Goal: Task Accomplishment & Management: Manage account settings

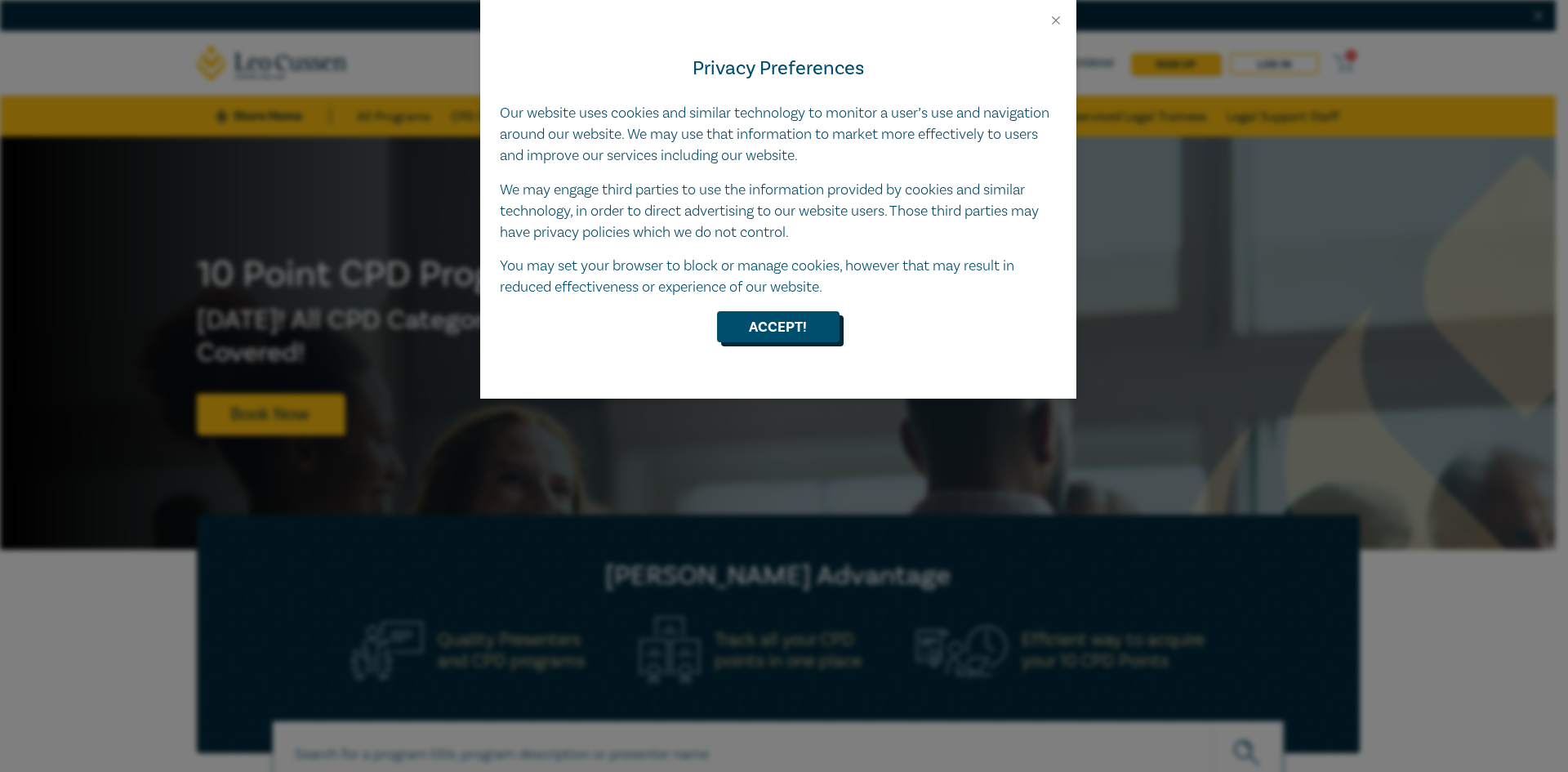
click at [757, 326] on button "Accept!" at bounding box center [778, 327] width 122 height 31
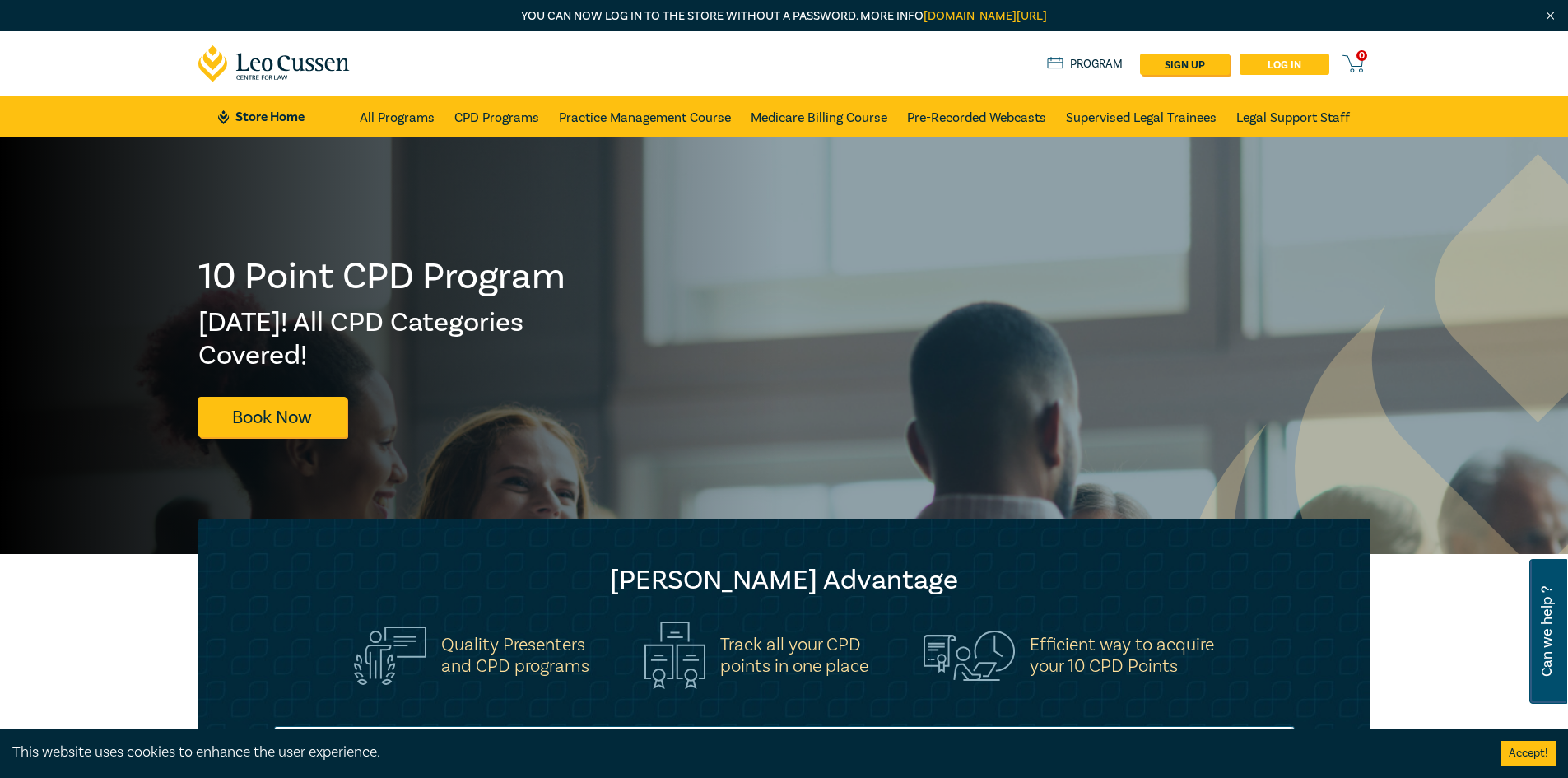
click at [1282, 67] on link "Log in" at bounding box center [1284, 64] width 90 height 21
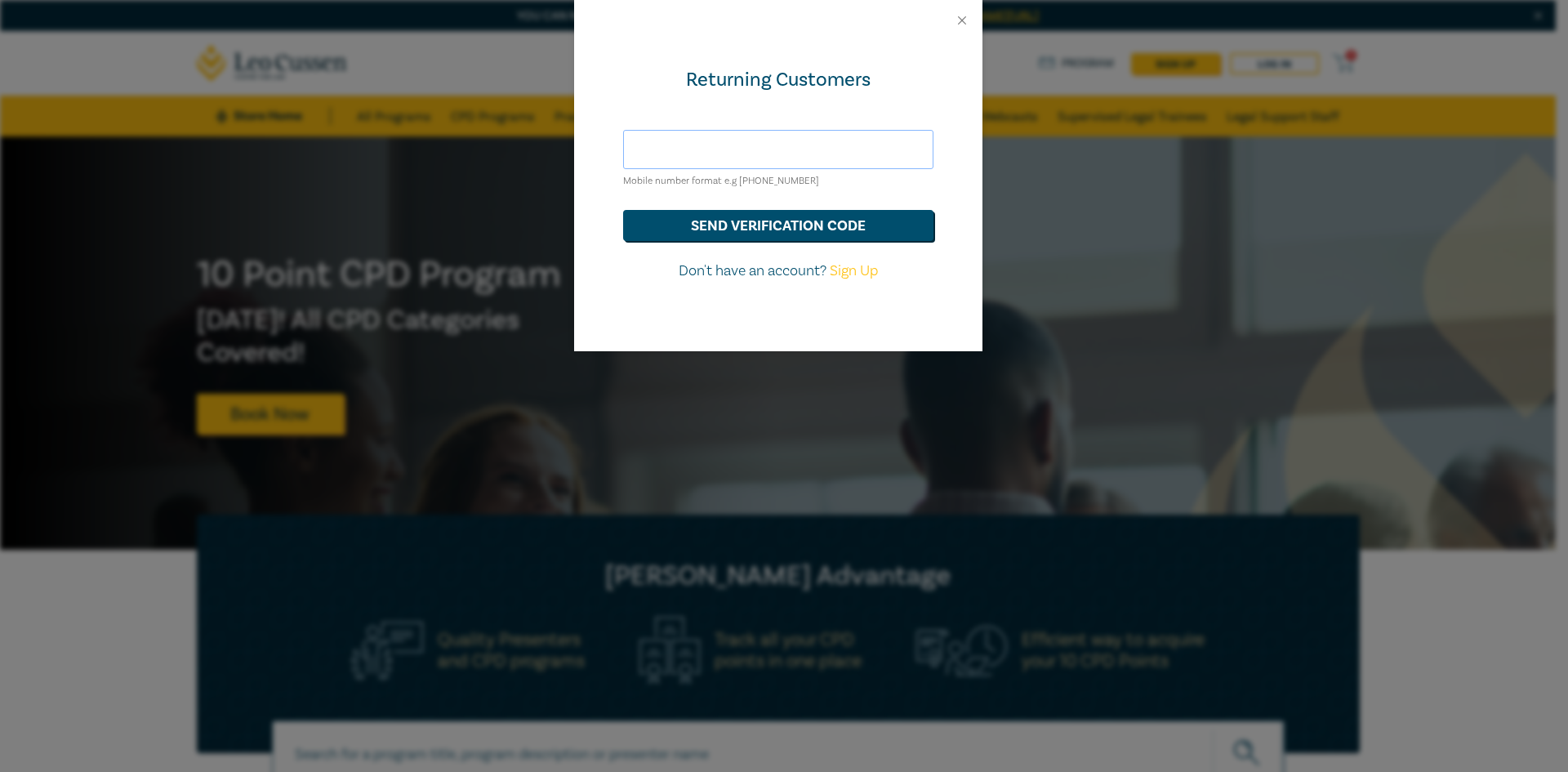
click at [790, 142] on input "text" at bounding box center [778, 149] width 311 height 39
click at [623, 210] on button "send verification code" at bounding box center [778, 225] width 311 height 31
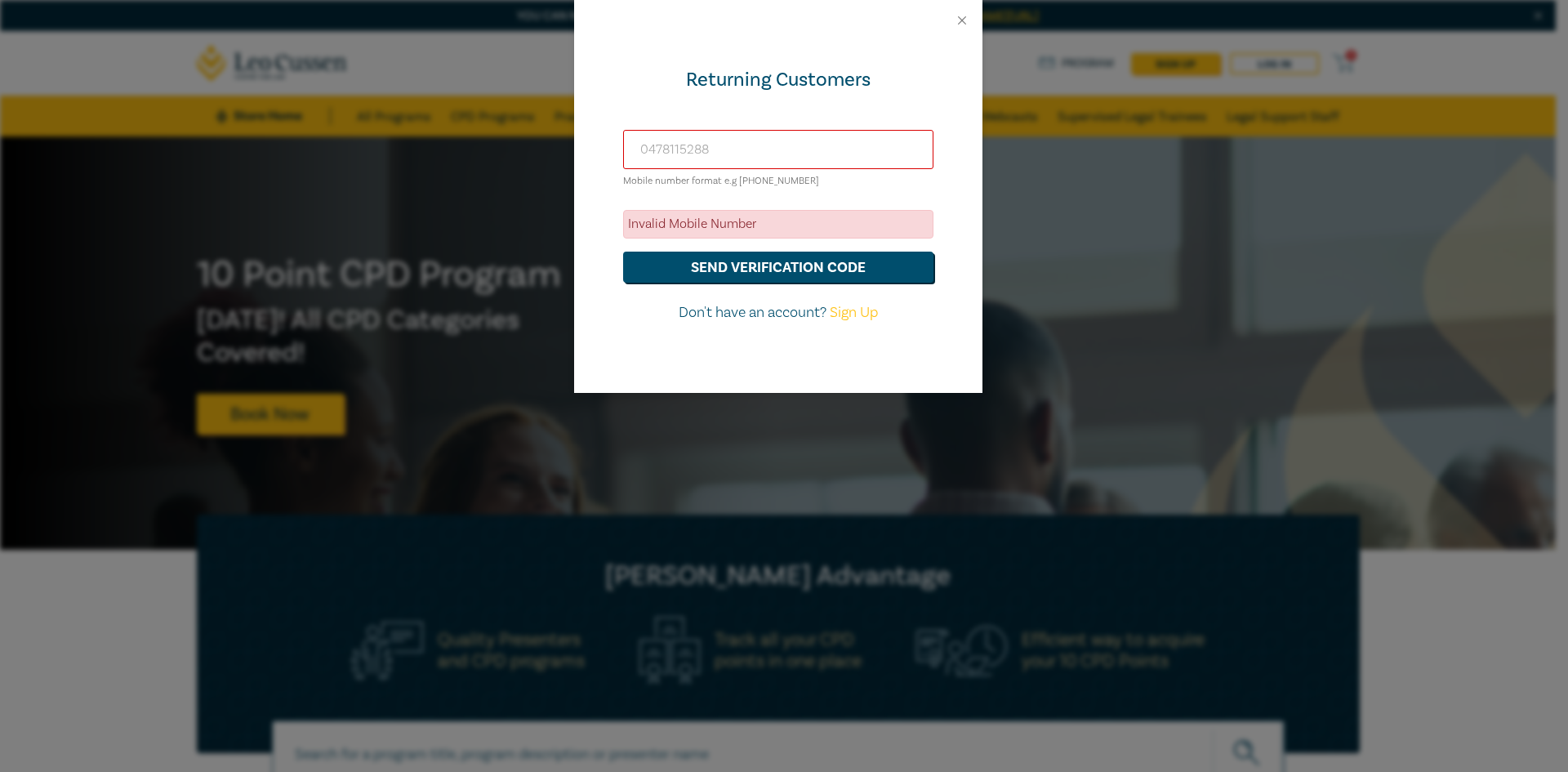
drag, startPoint x: 742, startPoint y: 150, endPoint x: 369, endPoint y: 143, distance: 373.1
click at [378, 143] on div "Returning Customers [PHONE_NUMBER] Mobile number format e.g [PHONE_NUMBER] Inva…" at bounding box center [784, 386] width 1568 height 772
type input "[EMAIL_ADDRESS][DOMAIN_NAME]"
click at [623, 251] on button "send verification code" at bounding box center [778, 267] width 311 height 31
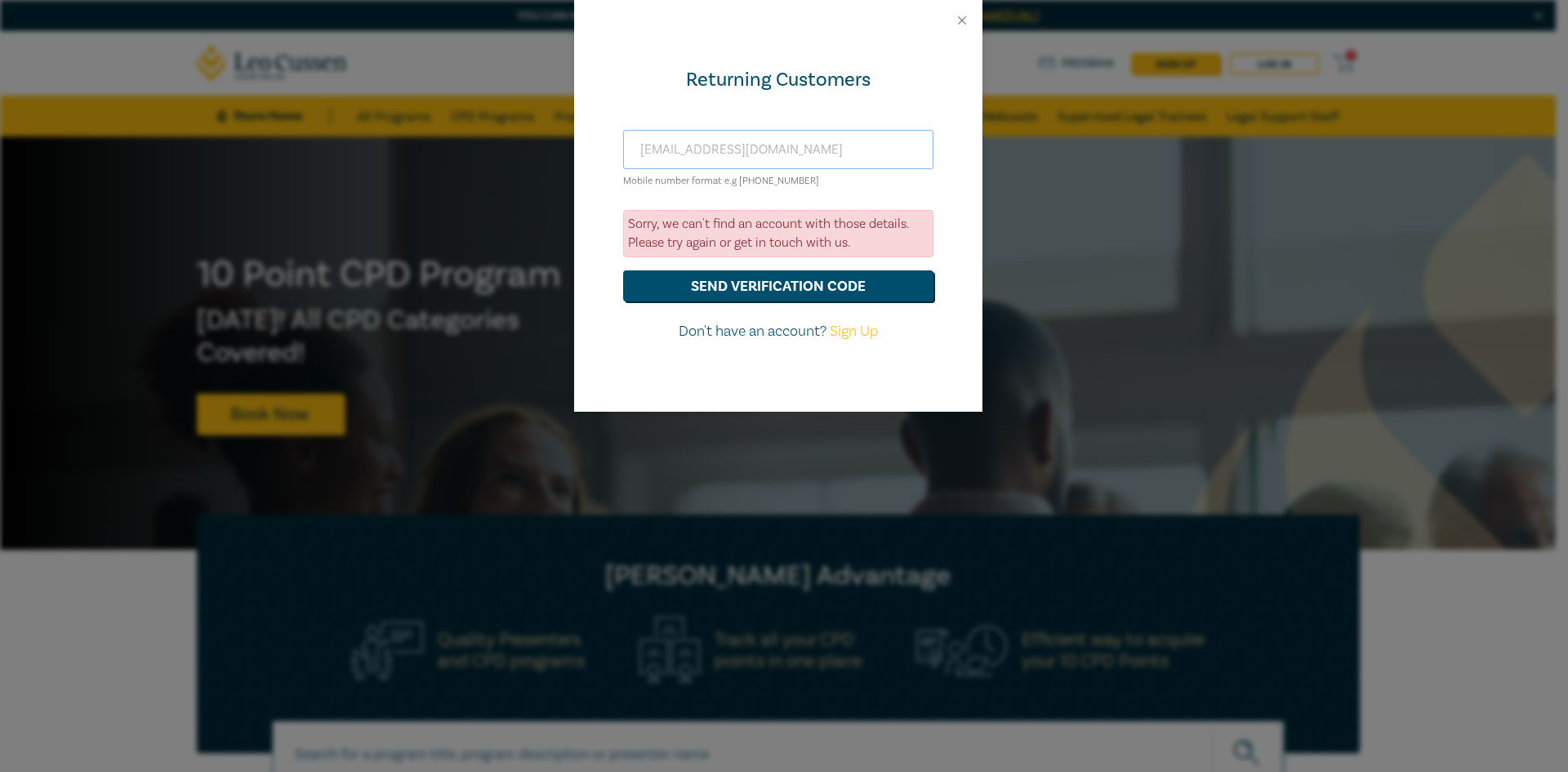
drag, startPoint x: 830, startPoint y: 154, endPoint x: 381, endPoint y: 164, distance: 449.1
click at [460, 163] on div "Returning Customers [EMAIL_ADDRESS][DOMAIN_NAME] Mobile number format e.g [PHON…" at bounding box center [784, 386] width 1568 height 772
click at [857, 375] on div "Returning Customers Mobile number format e.g [PHONE_NUMBER] Sorry, we can't fin…" at bounding box center [778, 226] width 408 height 371
click at [967, 19] on button "Close" at bounding box center [962, 20] width 14 height 14
